Goal: Obtain resource: Obtain resource

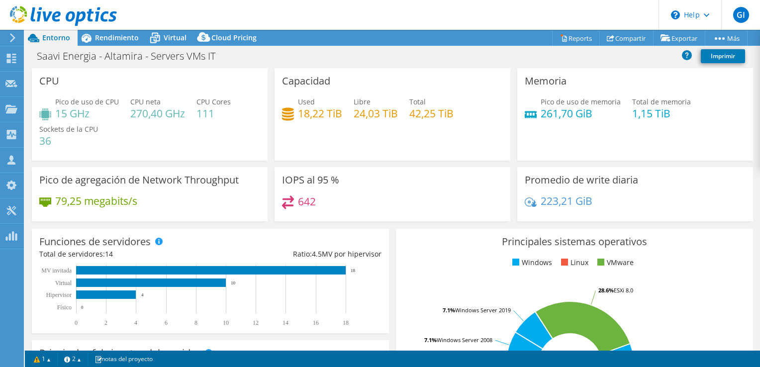
select select "USD"
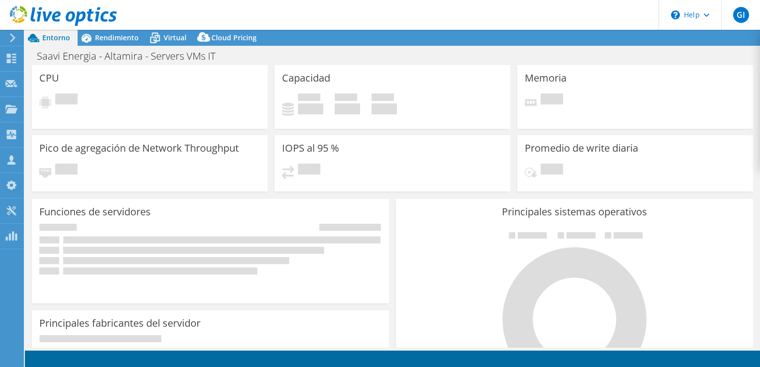
select select "USD"
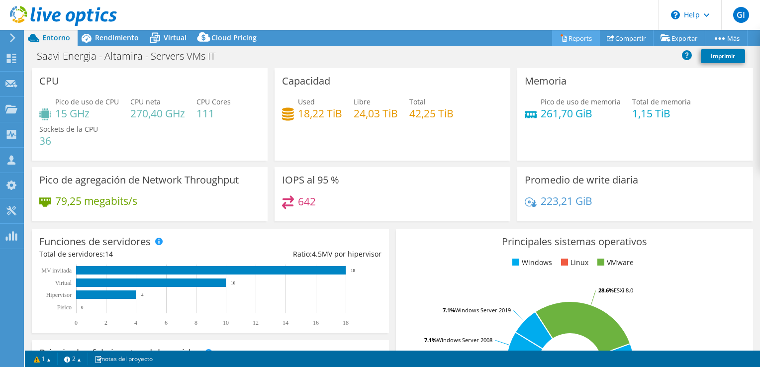
click at [571, 36] on link "Reports" at bounding box center [576, 37] width 48 height 15
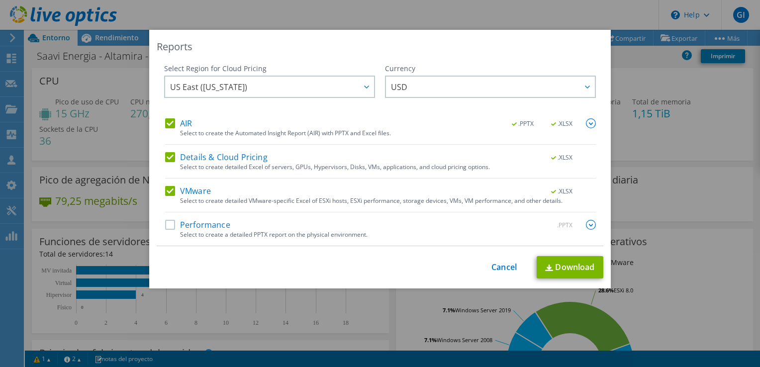
click at [170, 224] on label "Performance" at bounding box center [197, 225] width 65 height 10
click at [0, 0] on input "Performance" at bounding box center [0, 0] width 0 height 0
click at [548, 269] on img at bounding box center [549, 268] width 8 height 6
click at [386, 44] on div "Reports" at bounding box center [380, 47] width 447 height 14
click at [321, 10] on div "Reports Select Region for Cloud Pricing Asia Pacific (Hong Kong) Asia Pacific (…" at bounding box center [380, 183] width 760 height 367
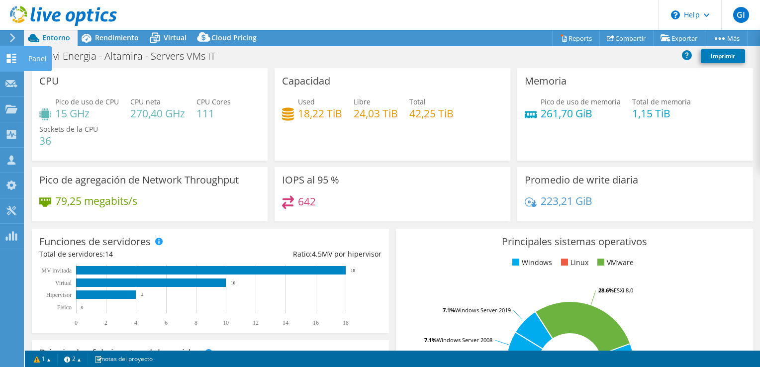
click at [12, 59] on use at bounding box center [11, 58] width 9 height 9
